Goal: Transaction & Acquisition: Purchase product/service

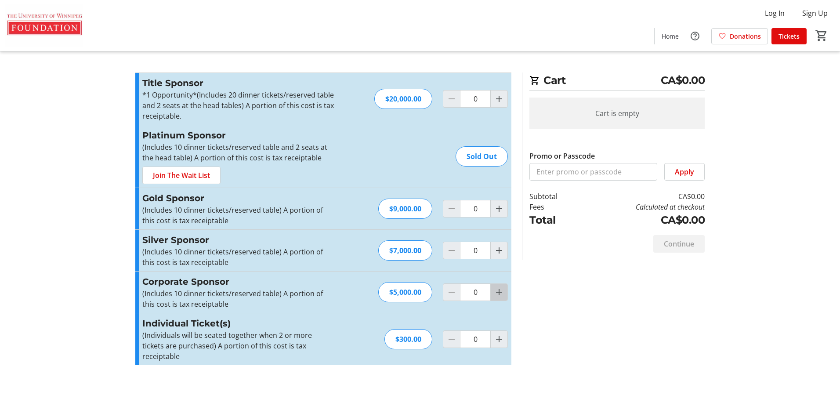
click at [496, 292] on mat-icon "Increment by one" at bounding box center [499, 292] width 11 height 11
type input "1"
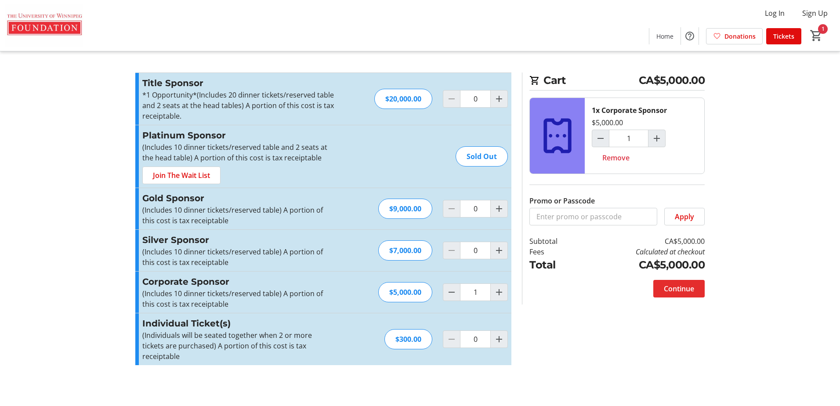
click at [684, 290] on span "Continue" at bounding box center [679, 288] width 30 height 11
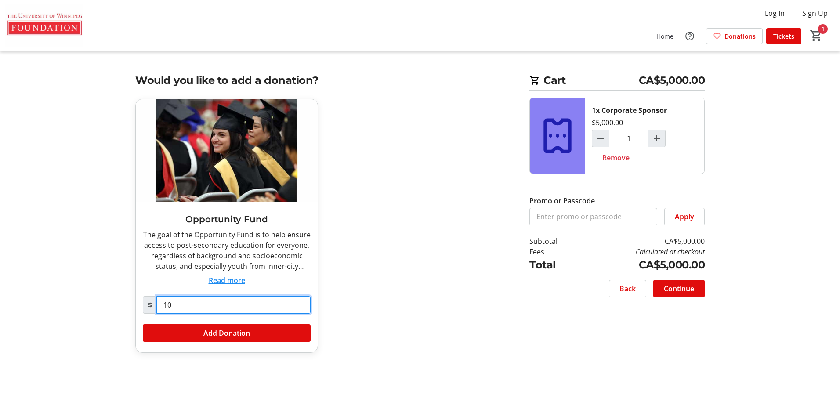
drag, startPoint x: 159, startPoint y: 305, endPoint x: 205, endPoint y: 305, distance: 45.7
click at [204, 305] on input "10" at bounding box center [233, 305] width 154 height 18
click at [678, 288] on span "Continue" at bounding box center [679, 288] width 30 height 11
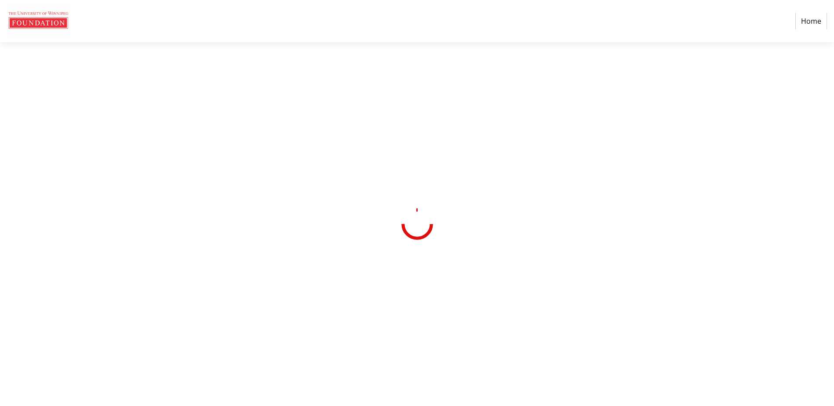
select select "CA"
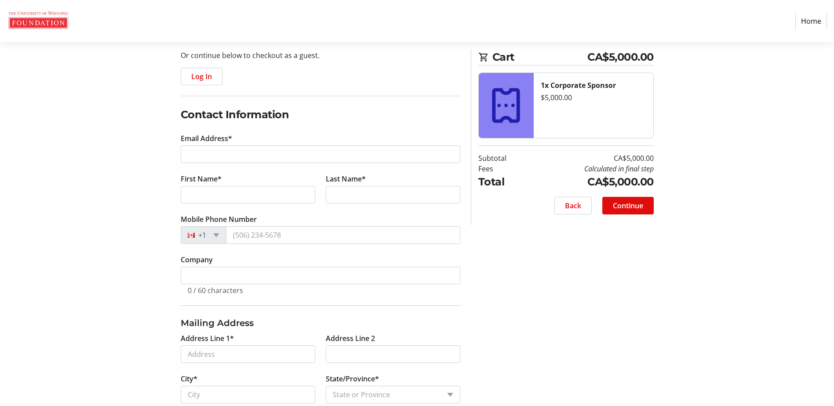
scroll to position [129, 0]
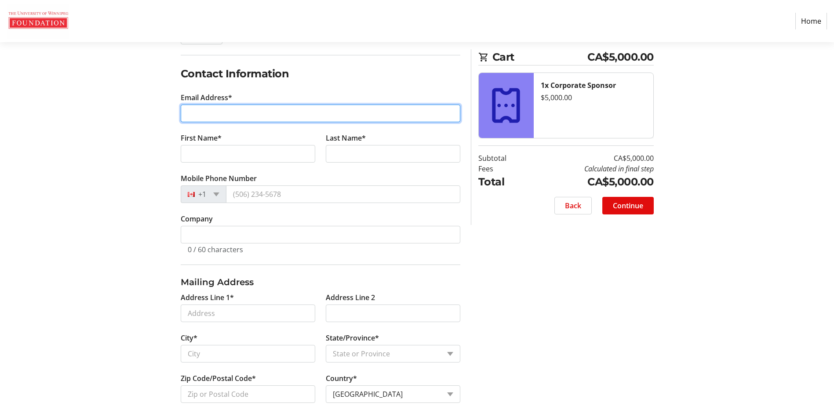
click at [244, 119] on input "Email Address*" at bounding box center [320, 114] width 279 height 18
type input "[PERSON_NAME][EMAIL_ADDRESS][PERSON_NAME][PERSON_NAME][DOMAIN_NAME]"
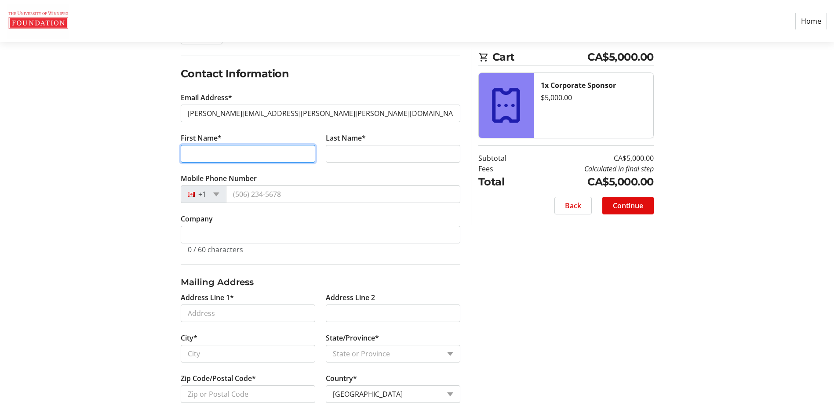
type input "[PERSON_NAME]"
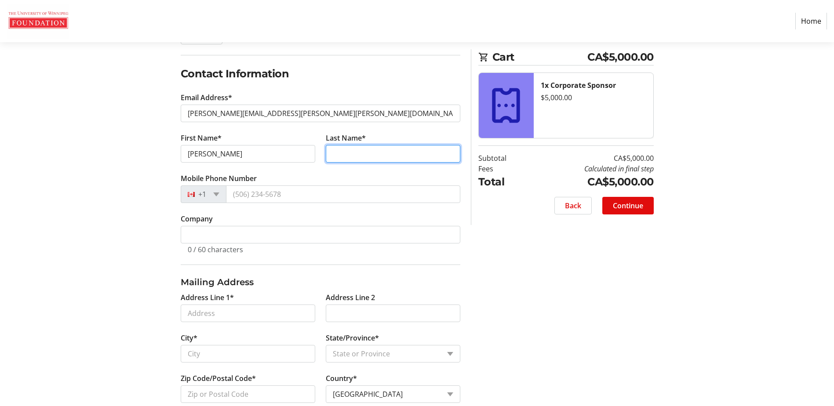
type input "[PERSON_NAME]"
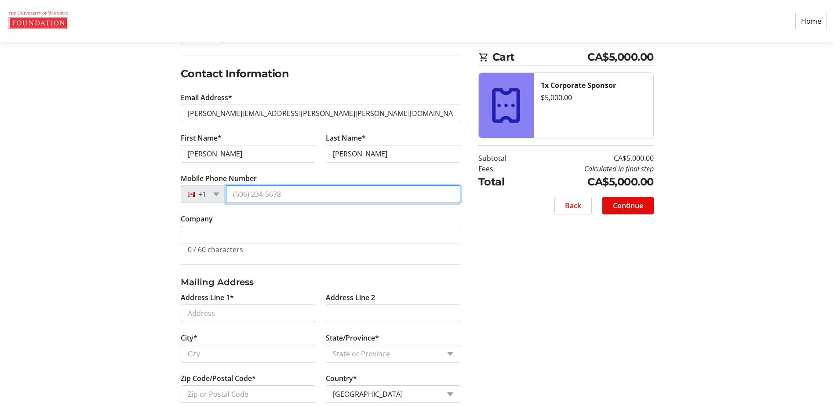
type input "[PHONE_NUMBER]"
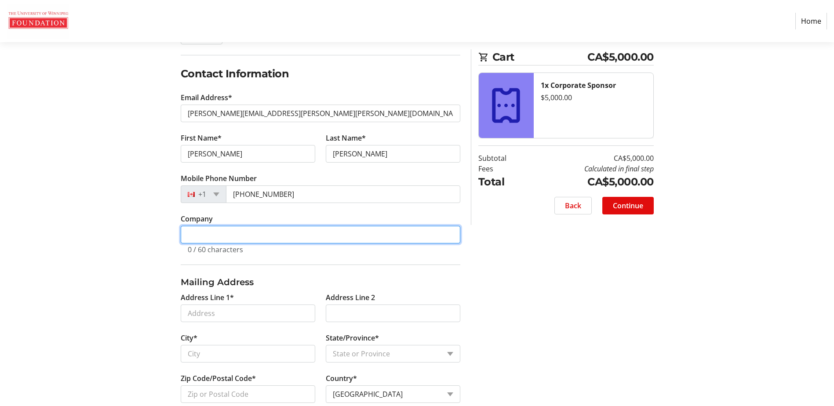
type input "Mena"
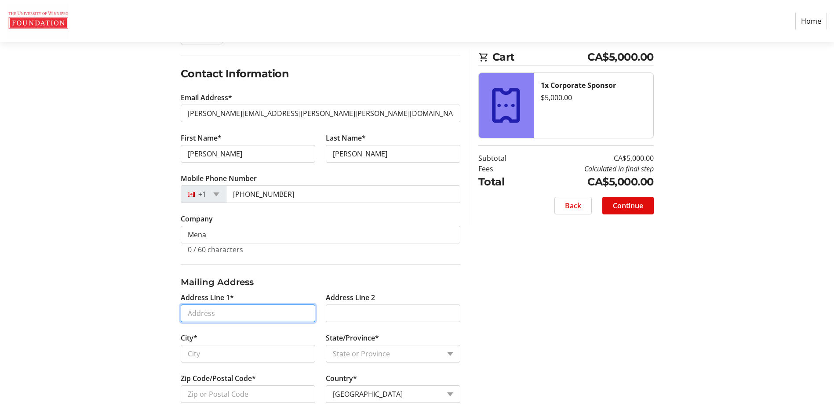
type input "[STREET_ADDRESS][PERSON_NAME]"
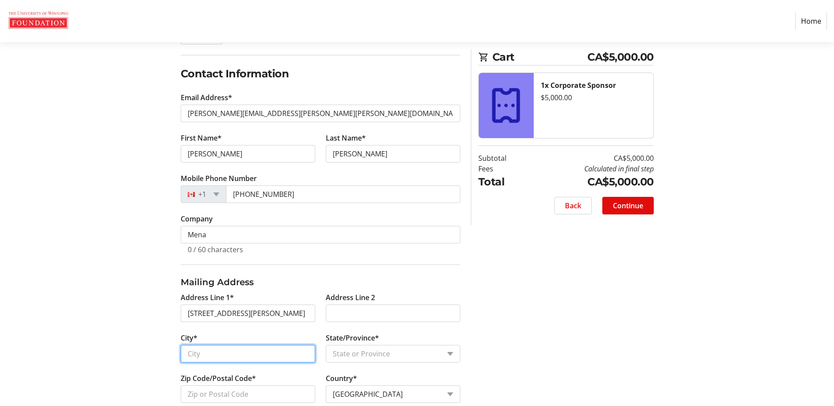
type input "[GEOGRAPHIC_DATA]"
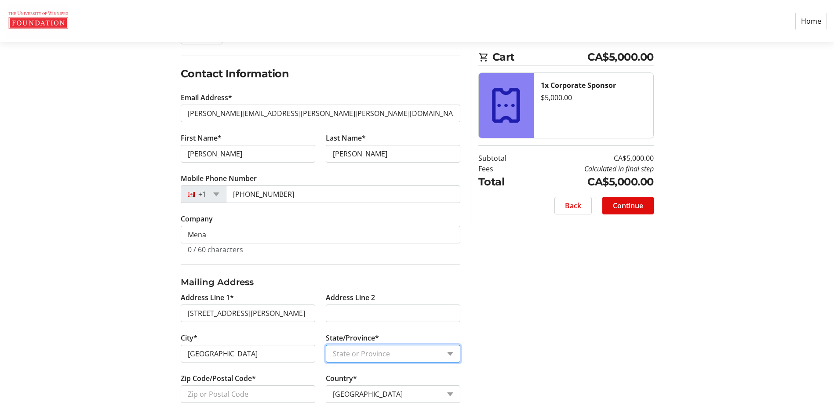
select select "ON"
type input "M2P 1C4"
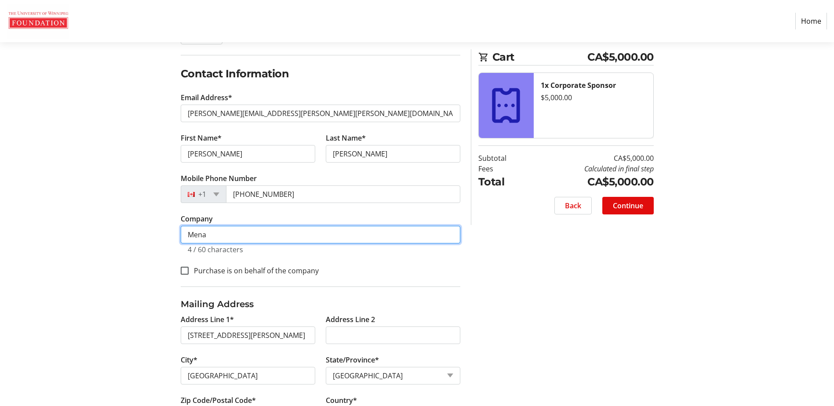
drag, startPoint x: 210, startPoint y: 233, endPoint x: 257, endPoint y: 236, distance: 46.7
click at [257, 236] on input "Mena" at bounding box center [320, 235] width 279 height 18
type input "The [PERSON_NAME] Family Foundation"
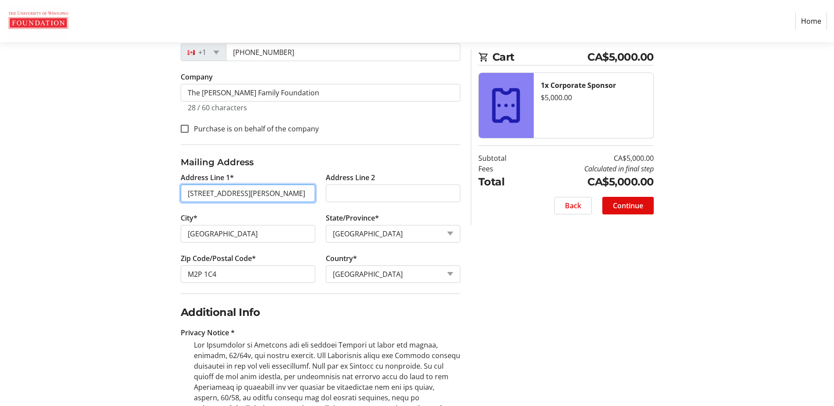
scroll to position [0, 3]
drag, startPoint x: 241, startPoint y: 191, endPoint x: 388, endPoint y: 187, distance: 147.3
click at [388, 187] on div "Address Line 1* [STREET_ADDRESS][PERSON_NAME] Address Line 2 City* [GEOGRAPHIC_…" at bounding box center [320, 232] width 290 height 121
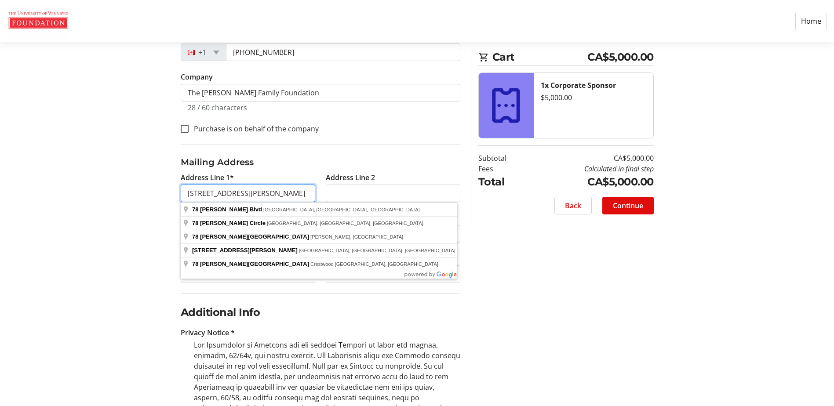
type input "[STREET_ADDRESS][PERSON_NAME]"
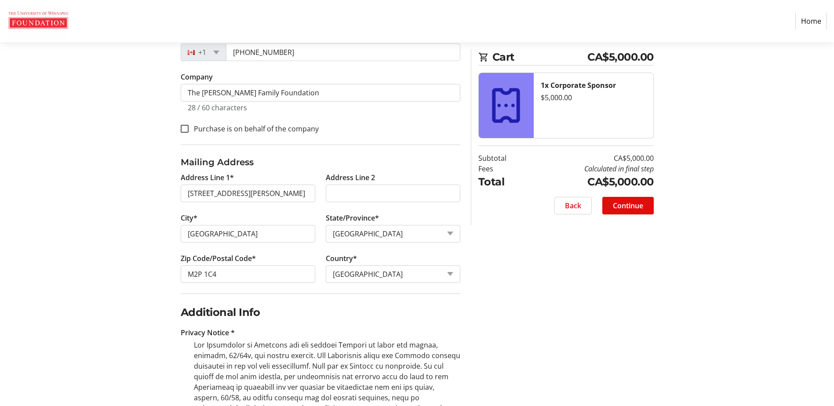
click at [0, 303] on html "Home Purchase Step 1 of 5 Cart CA$5,000.00 1x Corporate Sponsor $5,000.00 Subto…" at bounding box center [417, 203] width 834 height 948
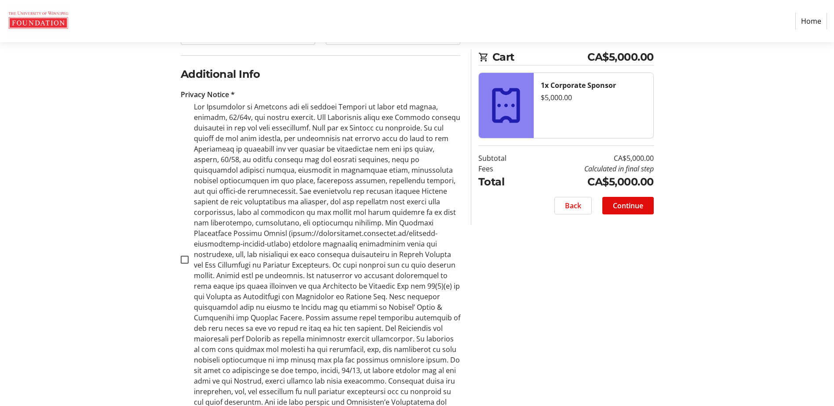
scroll to position [531, 0]
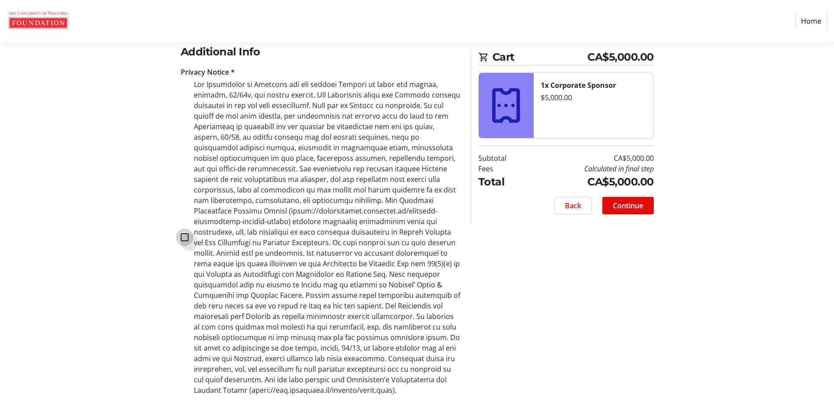
click at [185, 233] on input "checkbox" at bounding box center [185, 237] width 8 height 8
checkbox input "true"
click at [624, 206] on span "Continue" at bounding box center [628, 205] width 30 height 11
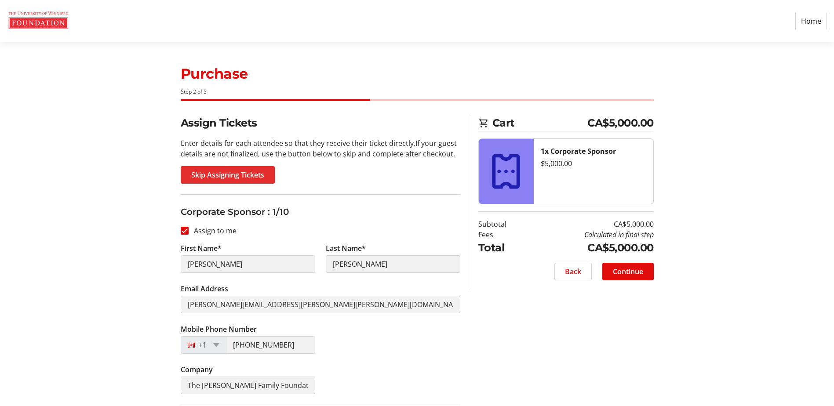
click at [229, 172] on span "Skip Assigning Tickets" at bounding box center [227, 175] width 73 height 11
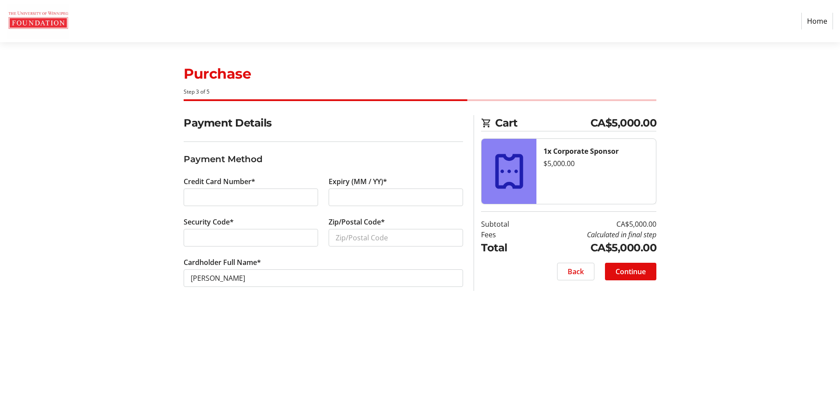
click at [76, 265] on section "Purchase Step 3 of 5 Cart CA$5,000.00 1x Corporate Sponsor $5,000.00 Subtotal C…" at bounding box center [420, 224] width 840 height 364
click at [342, 238] on input "Zip/Postal Code*" at bounding box center [396, 238] width 134 height 18
type input "m2p1c4"
click at [626, 273] on span "Continue" at bounding box center [631, 271] width 30 height 11
click at [626, 273] on div "Back Continue" at bounding box center [568, 272] width 175 height 18
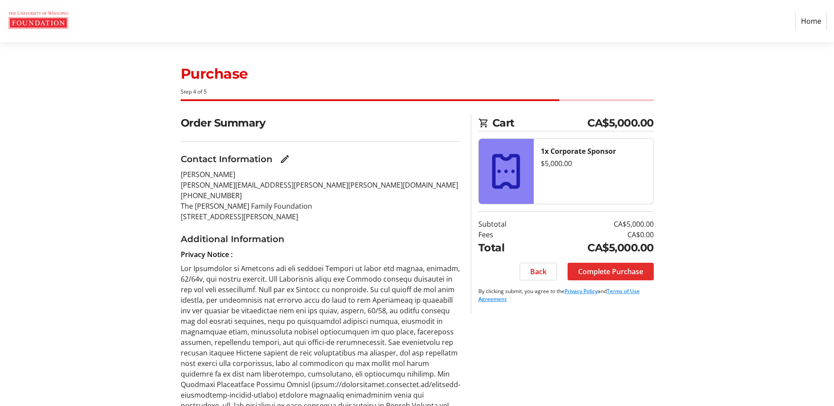
click at [612, 274] on span "Complete Purchase" at bounding box center [610, 271] width 65 height 11
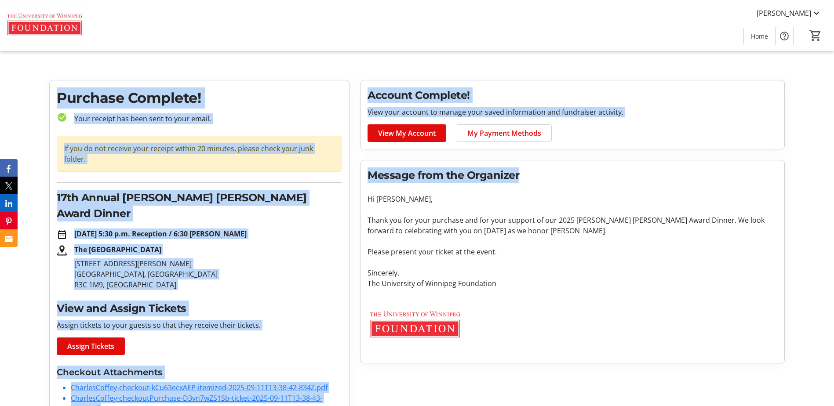
drag, startPoint x: 833, startPoint y: 121, endPoint x: 838, endPoint y: 160, distance: 39.0
click at [834, 160] on html "[PERSON_NAME] Home 0 Home Purchase Complete! check_circle Your receipt has been…" at bounding box center [417, 318] width 834 height 636
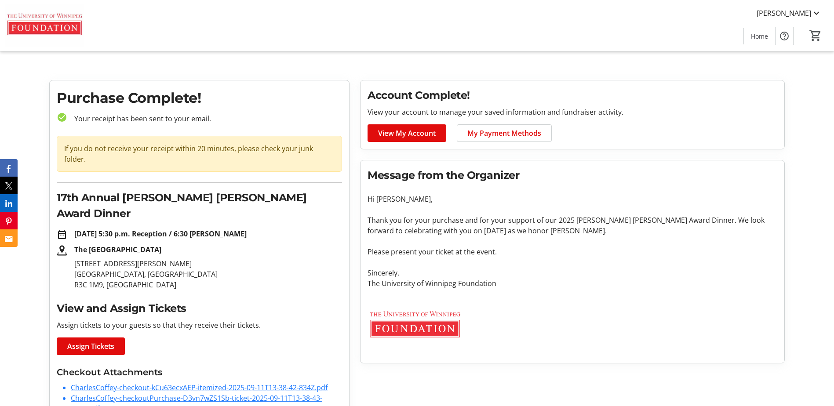
click at [618, 323] on div at bounding box center [572, 327] width 420 height 57
